Goal: Navigation & Orientation: Find specific page/section

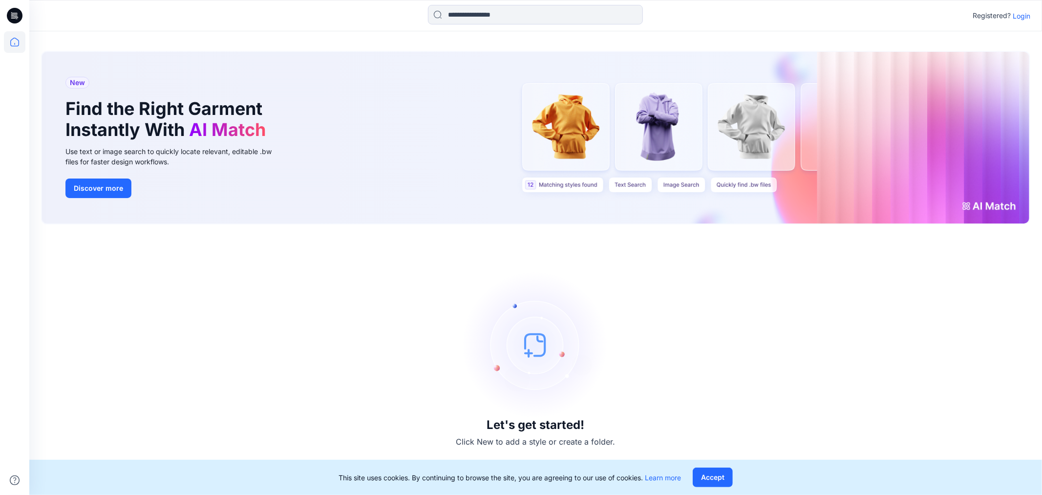
click at [1025, 12] on p "Login" at bounding box center [1022, 16] width 18 height 10
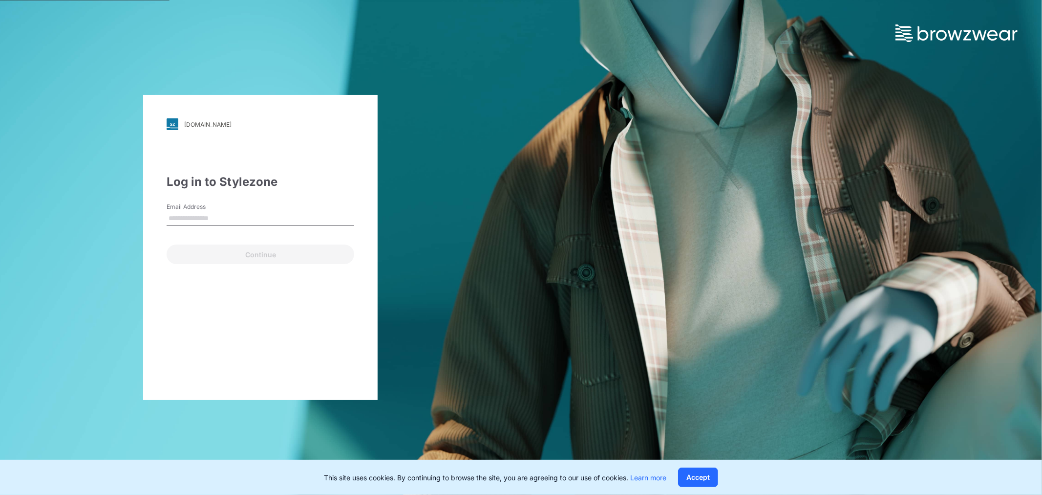
type input "**********"
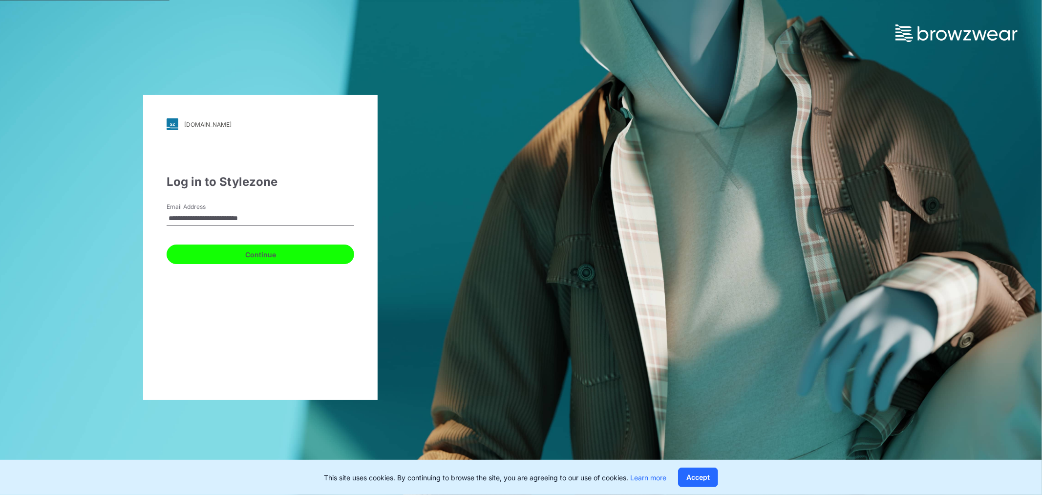
click at [222, 251] on button "Continue" at bounding box center [261, 254] width 188 height 20
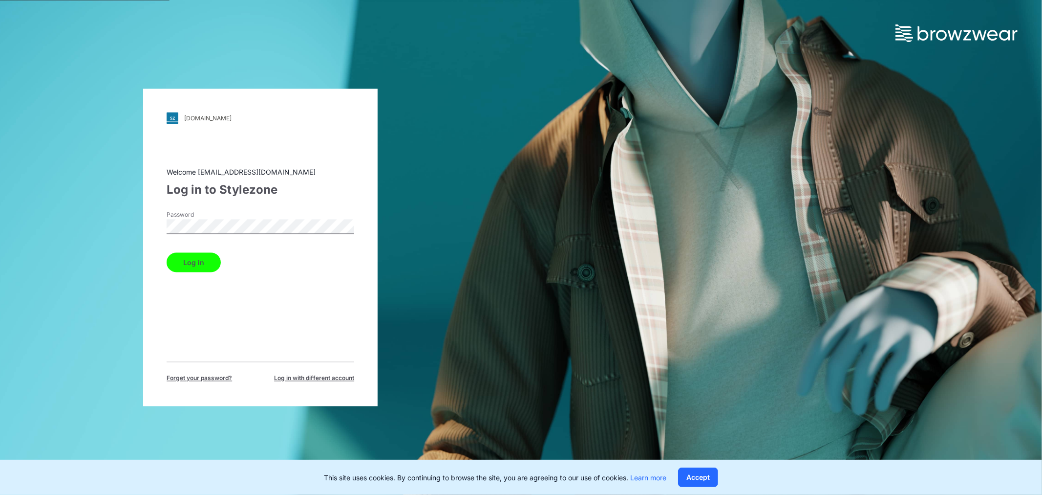
click at [204, 258] on button "Log in" at bounding box center [194, 263] width 54 height 20
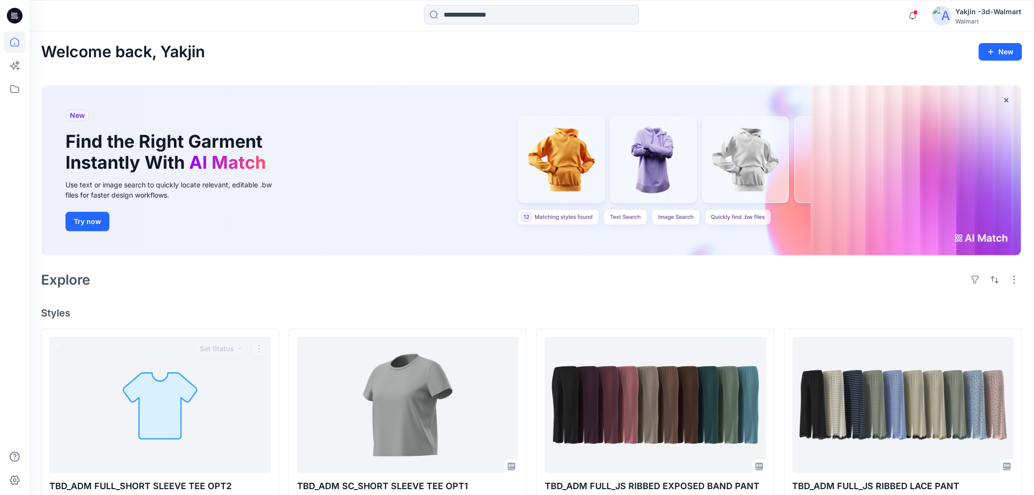
click at [361, 269] on div "Explore" at bounding box center [531, 279] width 981 height 23
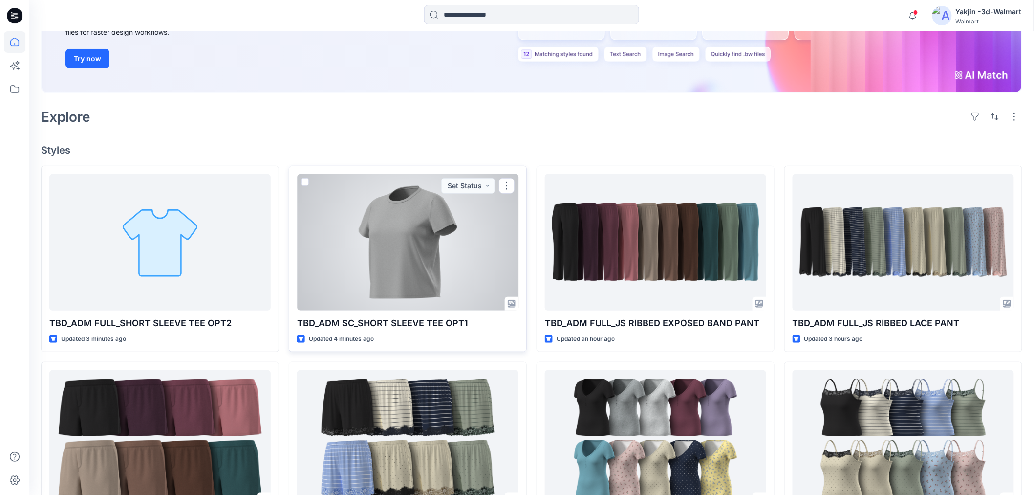
scroll to position [217, 0]
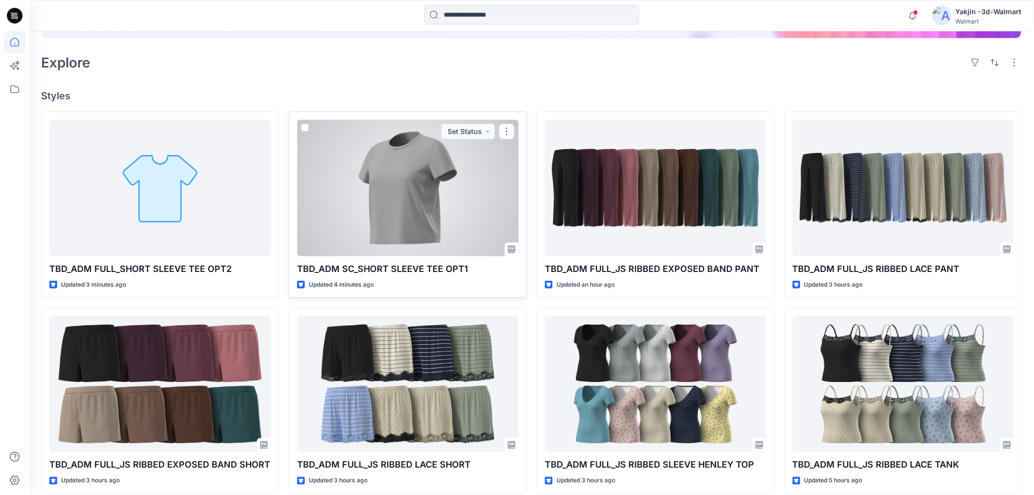
click at [433, 199] on div at bounding box center [407, 188] width 221 height 136
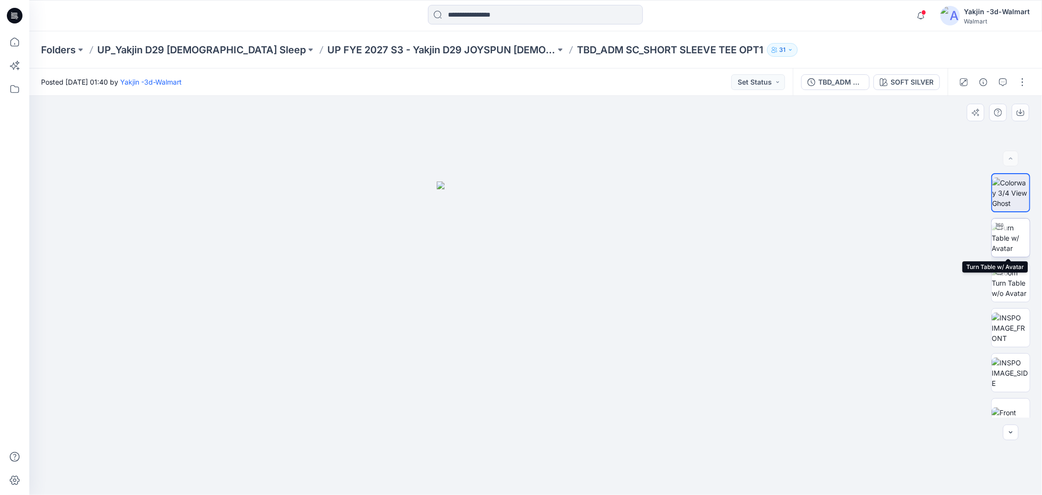
click at [1012, 245] on img at bounding box center [1011, 237] width 38 height 31
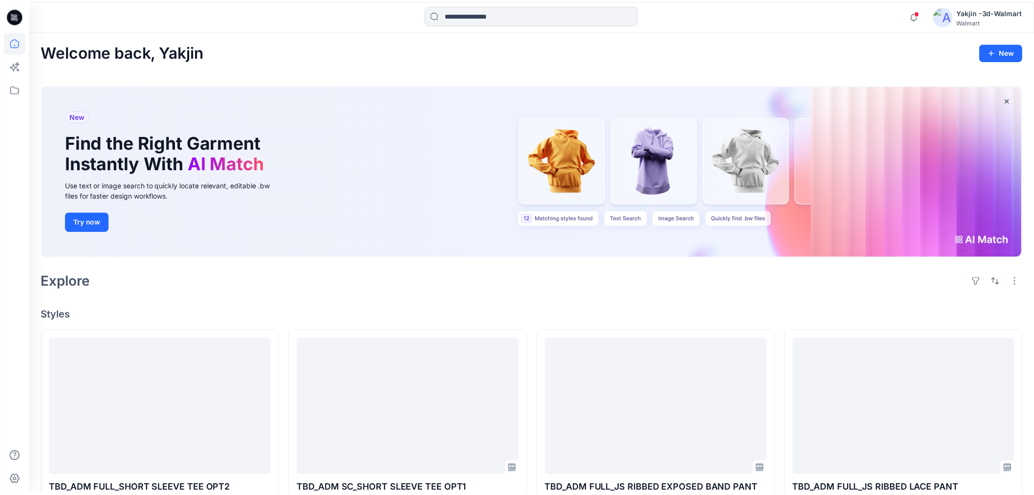
scroll to position [217, 0]
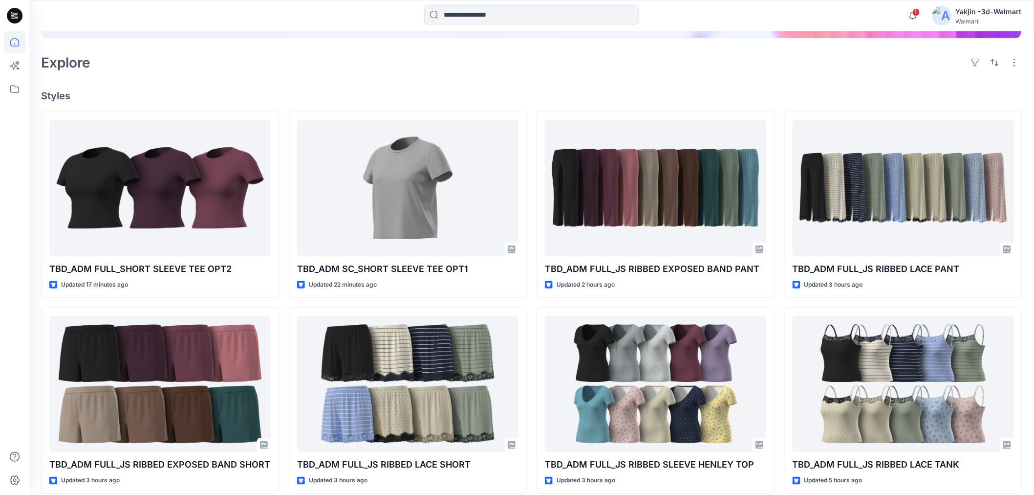
click at [630, 92] on h4 "Styles" at bounding box center [531, 96] width 981 height 12
